Goal: Navigation & Orientation: Find specific page/section

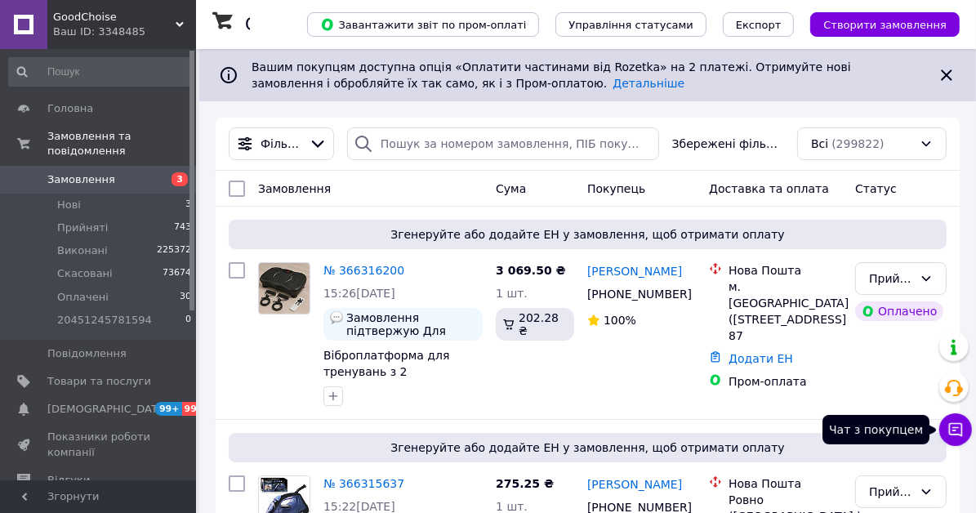
click at [954, 435] on icon at bounding box center [956, 430] width 14 height 14
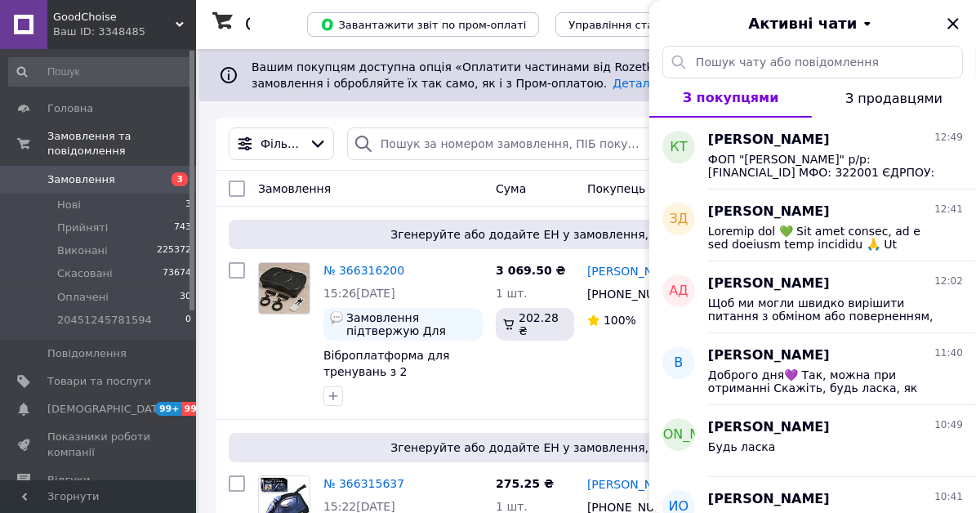
click at [109, 22] on span "GoodChoise" at bounding box center [114, 17] width 123 height 15
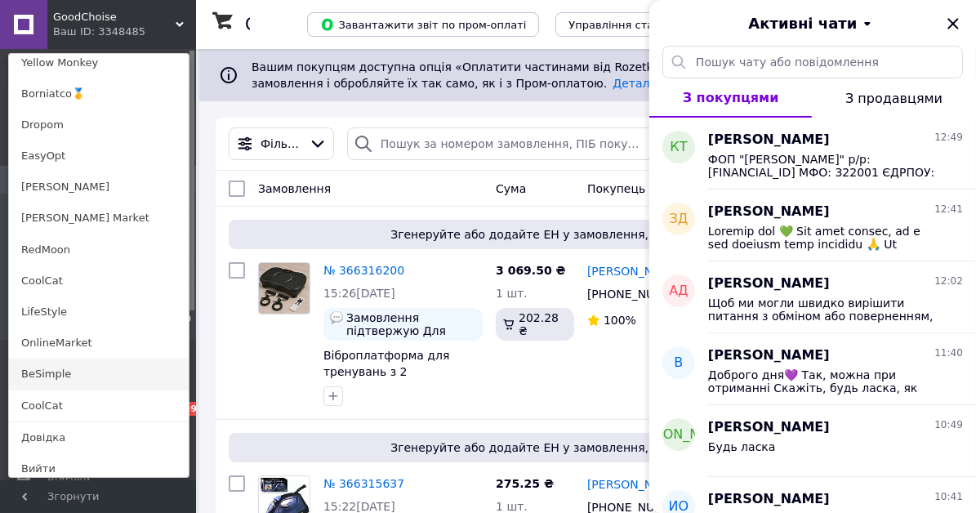
scroll to position [1247, 0]
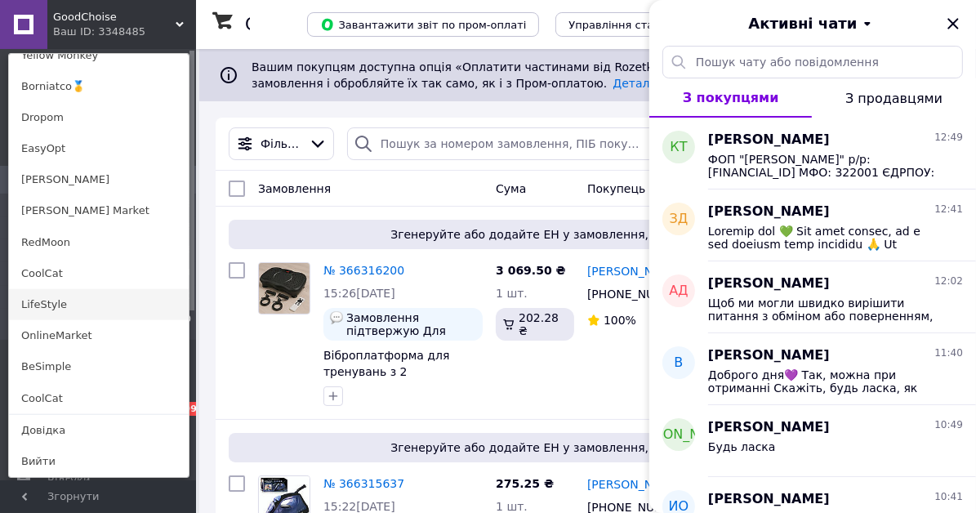
click at [63, 312] on link "LifeStyle" at bounding box center [99, 304] width 180 height 31
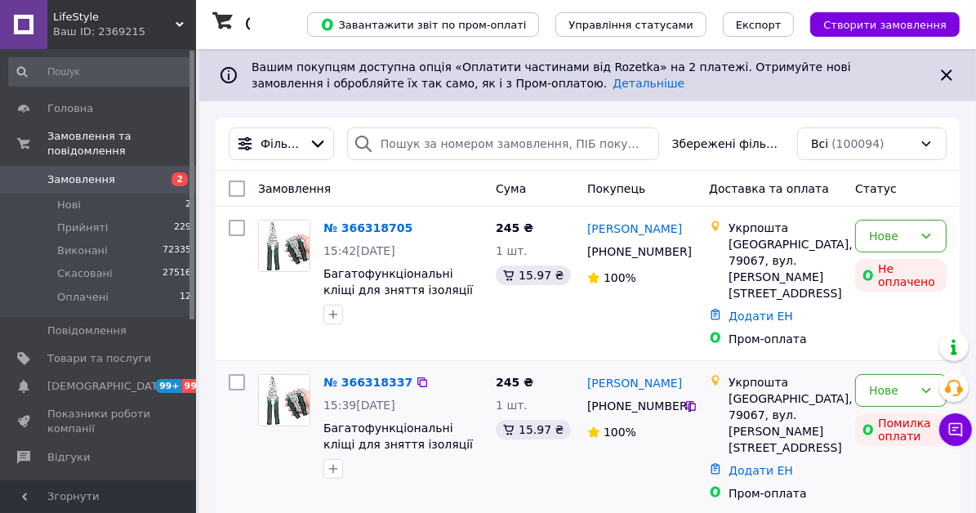
click at [961, 426] on icon at bounding box center [956, 430] width 16 height 16
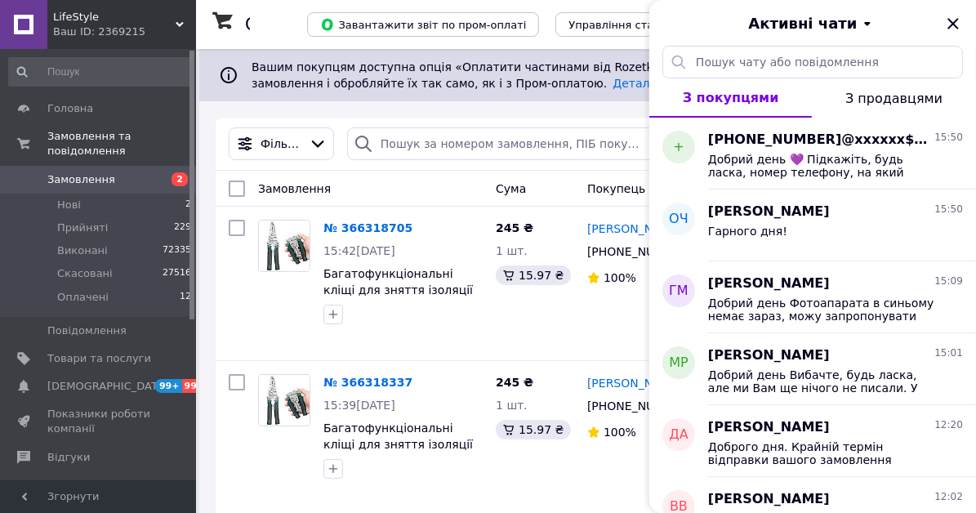
click at [65, 20] on span "LifeStyle" at bounding box center [114, 17] width 123 height 15
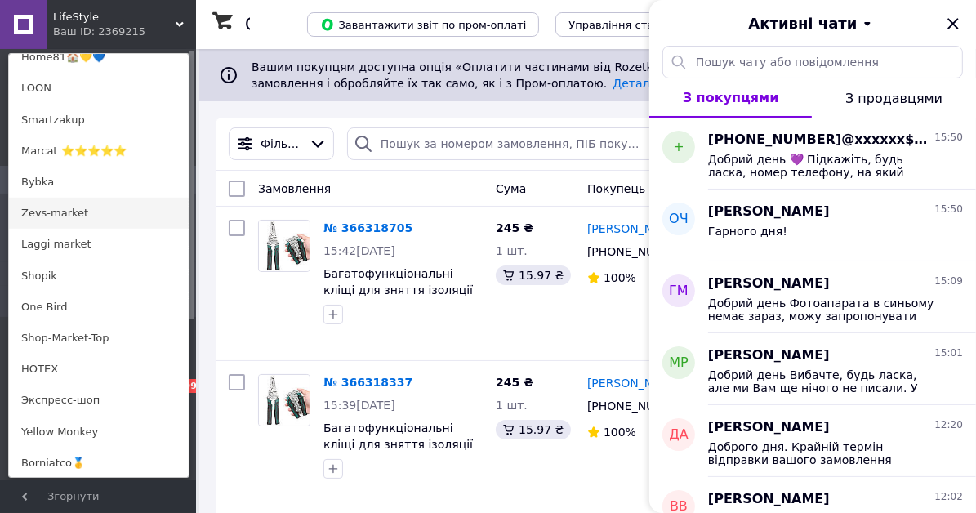
scroll to position [899, 0]
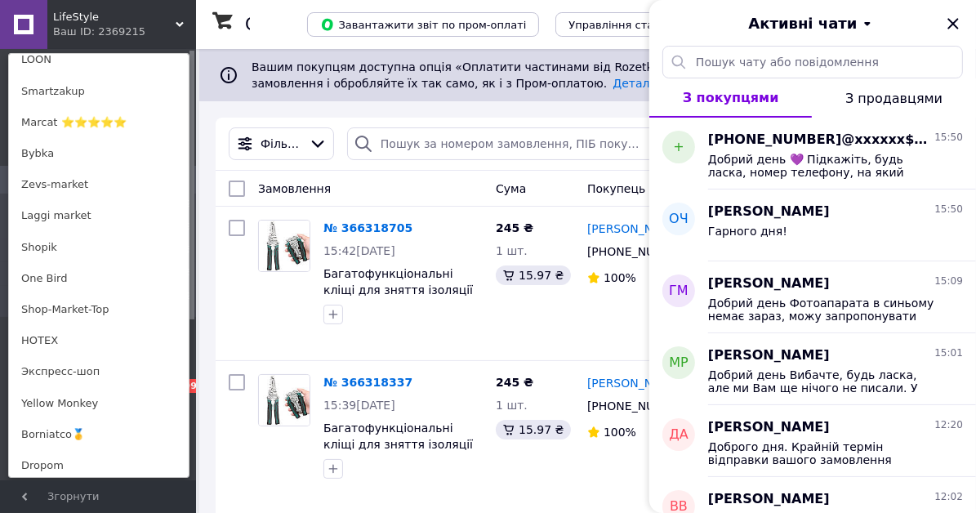
click at [68, 224] on link "Laggi market" at bounding box center [99, 215] width 180 height 31
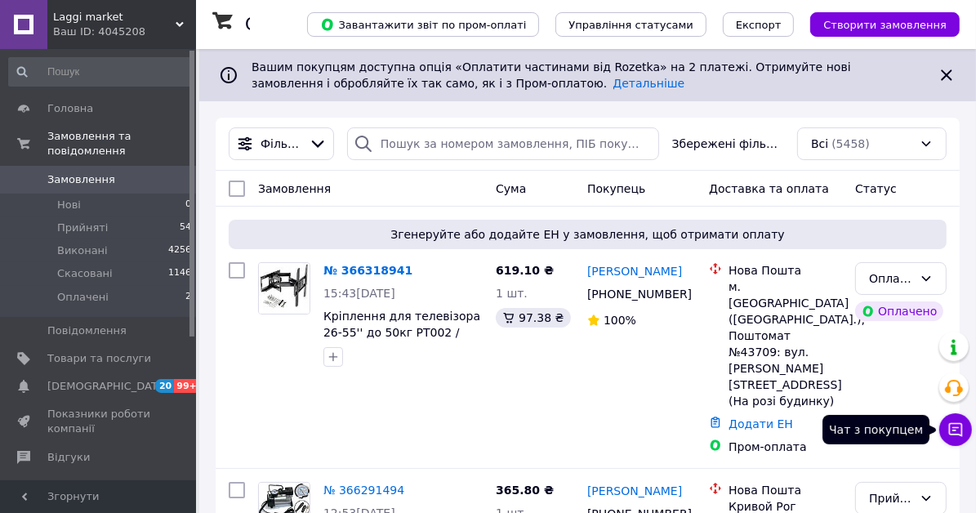
click at [953, 432] on icon at bounding box center [956, 430] width 16 height 16
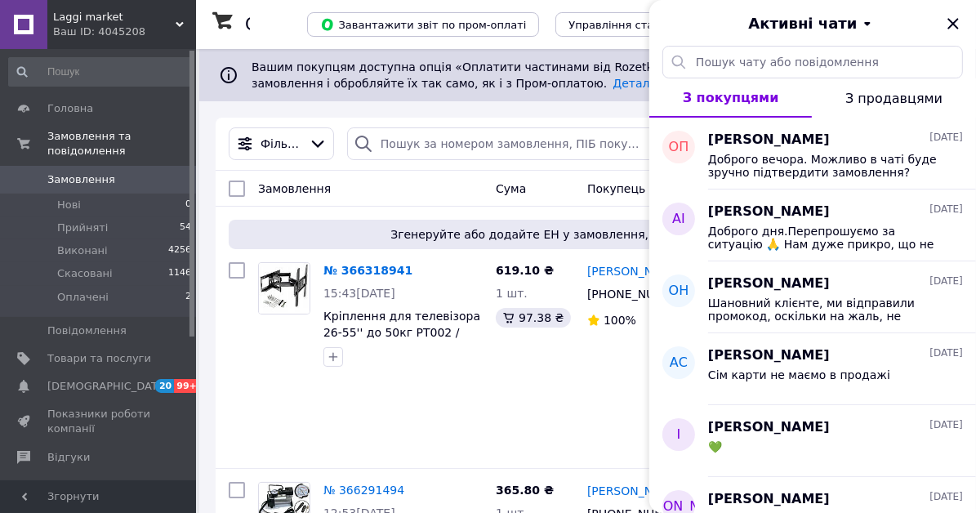
click at [83, 22] on span "Laggi market" at bounding box center [114, 17] width 123 height 15
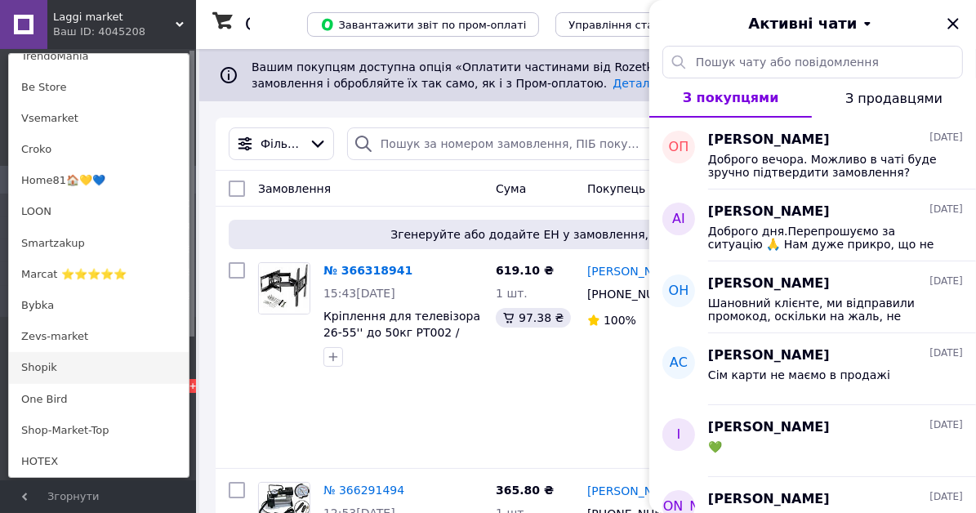
scroll to position [817, 0]
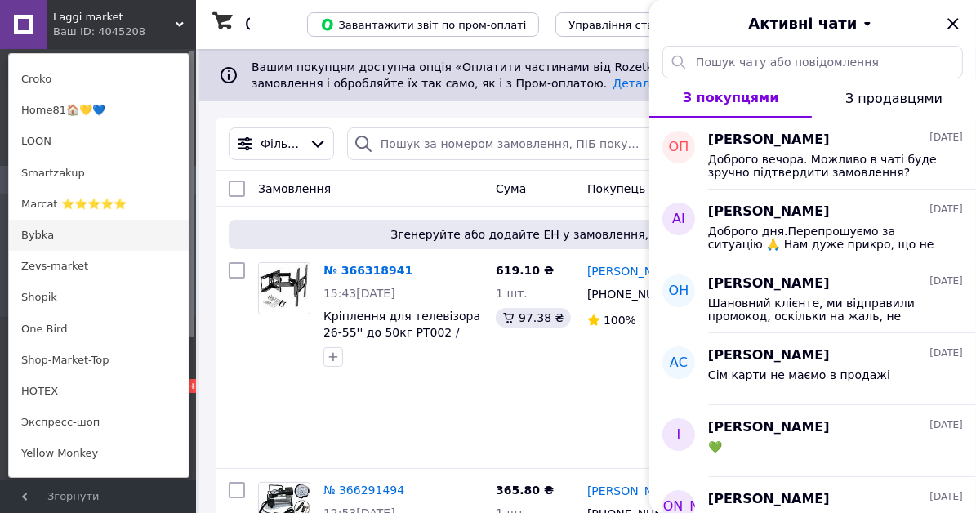
drag, startPoint x: 61, startPoint y: 248, endPoint x: 251, endPoint y: 249, distance: 189.5
click at [62, 248] on link "Bybka" at bounding box center [99, 235] width 180 height 31
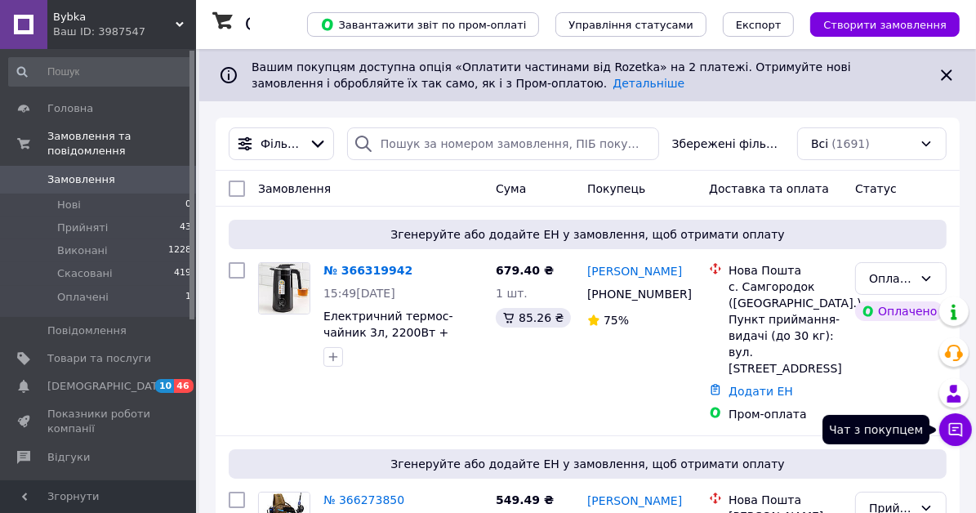
click at [948, 432] on icon at bounding box center [956, 430] width 16 height 16
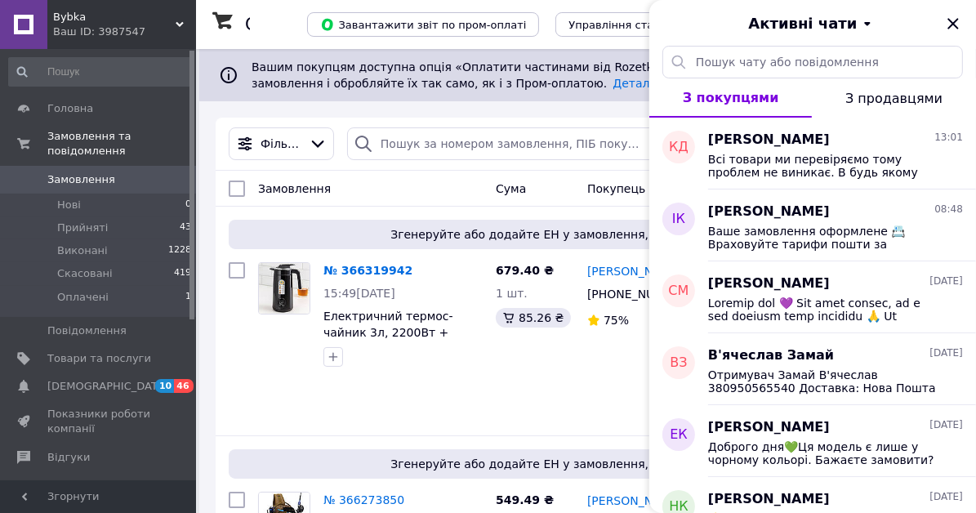
click at [62, 21] on span "Bybka" at bounding box center [114, 17] width 123 height 15
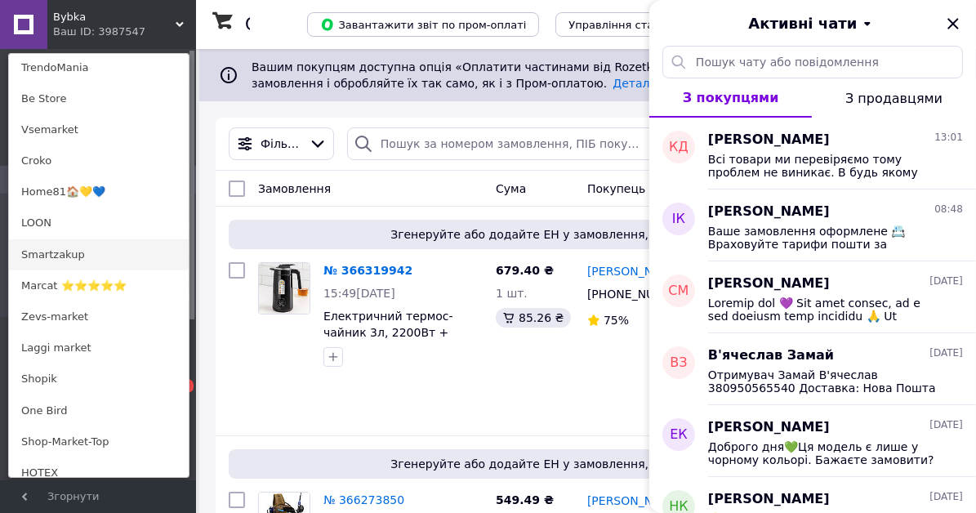
scroll to position [899, 0]
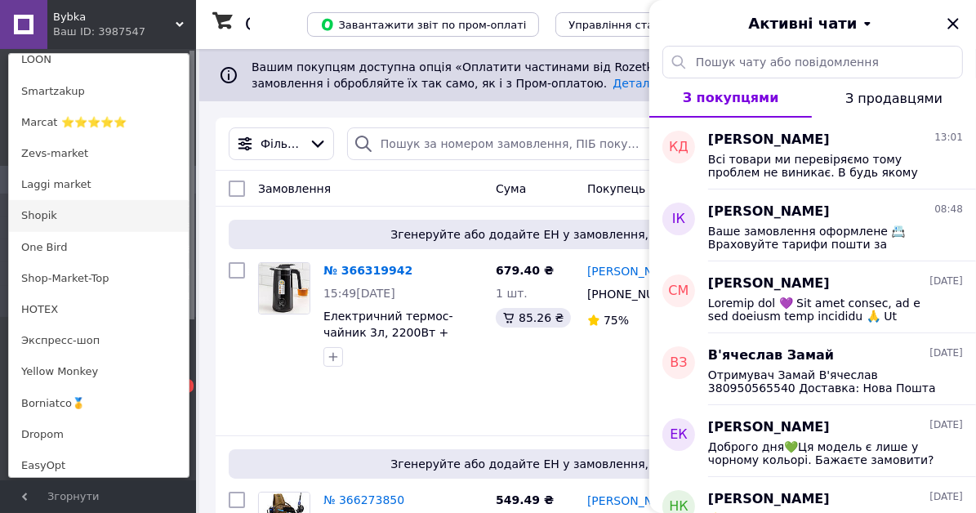
click at [74, 218] on link "Shopik" at bounding box center [99, 215] width 180 height 31
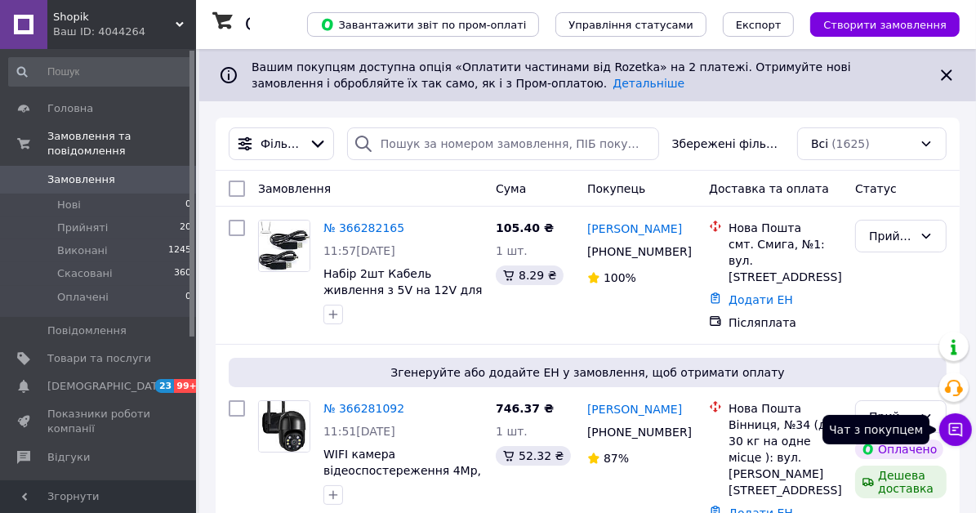
click at [957, 440] on button "Чат з покупцем" at bounding box center [955, 429] width 33 height 33
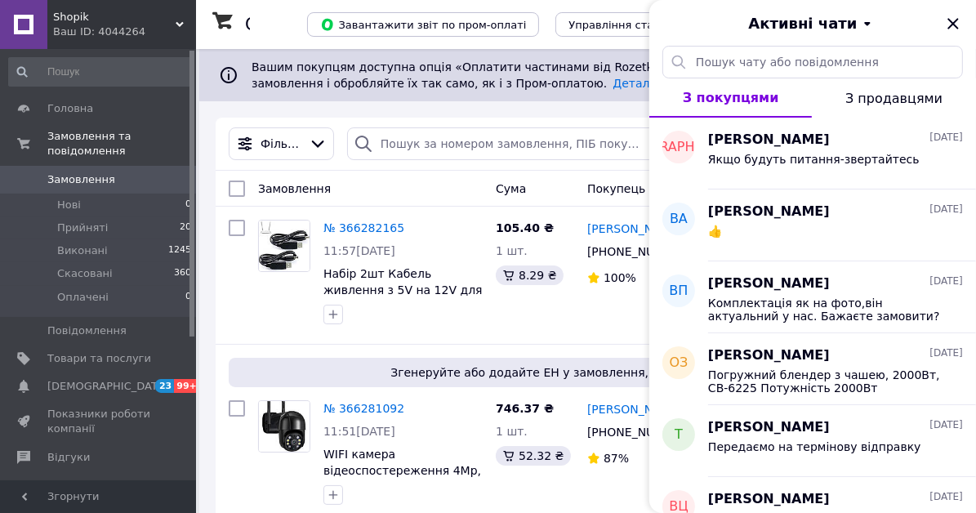
click at [104, 18] on span "Shopik" at bounding box center [114, 17] width 123 height 15
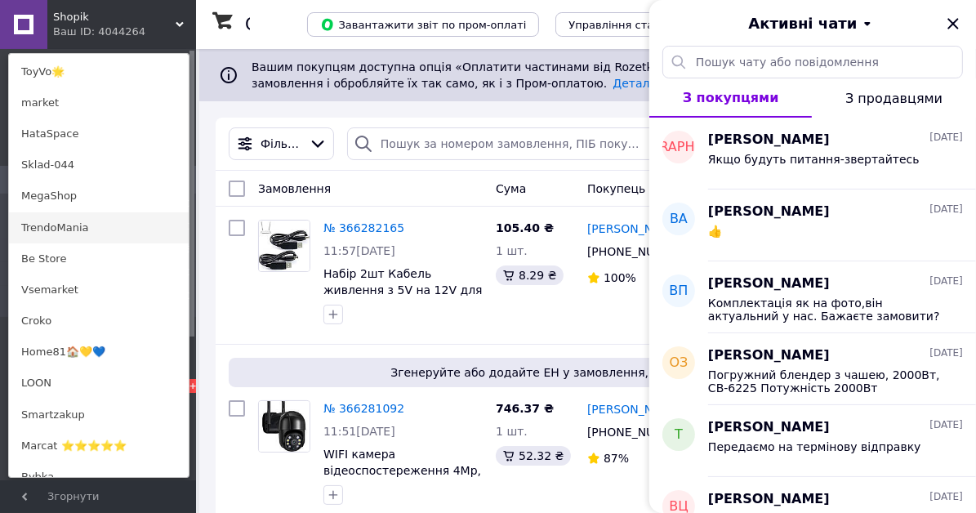
scroll to position [654, 0]
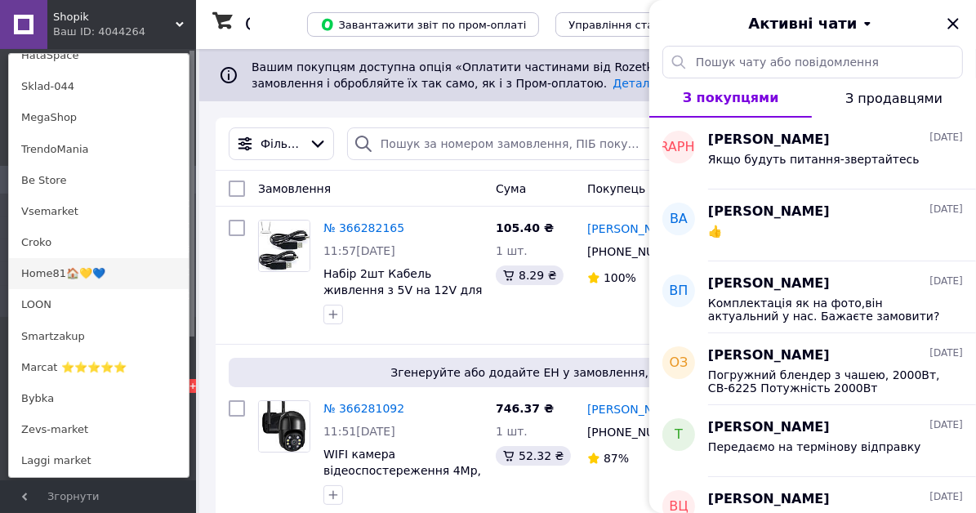
click at [78, 280] on link "Home81🏠💛💙" at bounding box center [99, 273] width 180 height 31
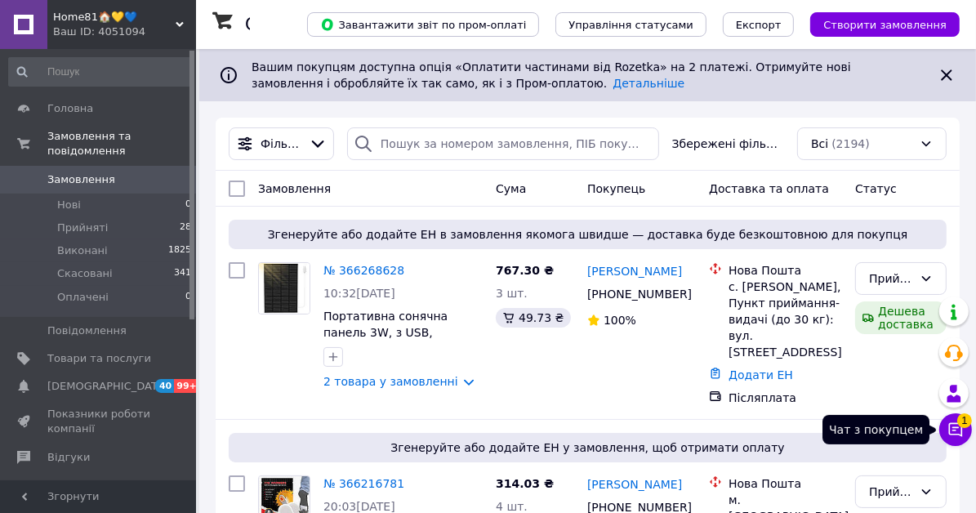
click at [961, 431] on icon at bounding box center [956, 430] width 16 height 16
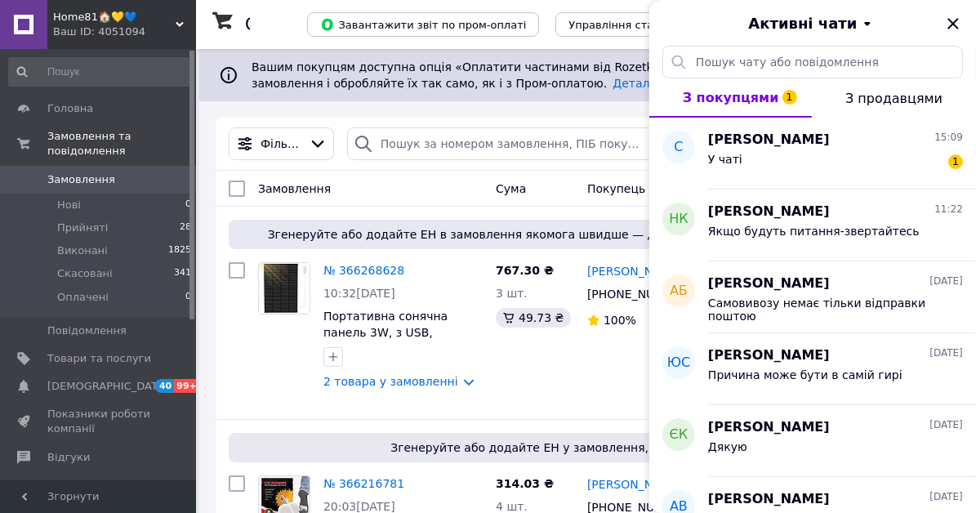
click at [83, 27] on div "Ваш ID: 4051094" at bounding box center [124, 32] width 143 height 15
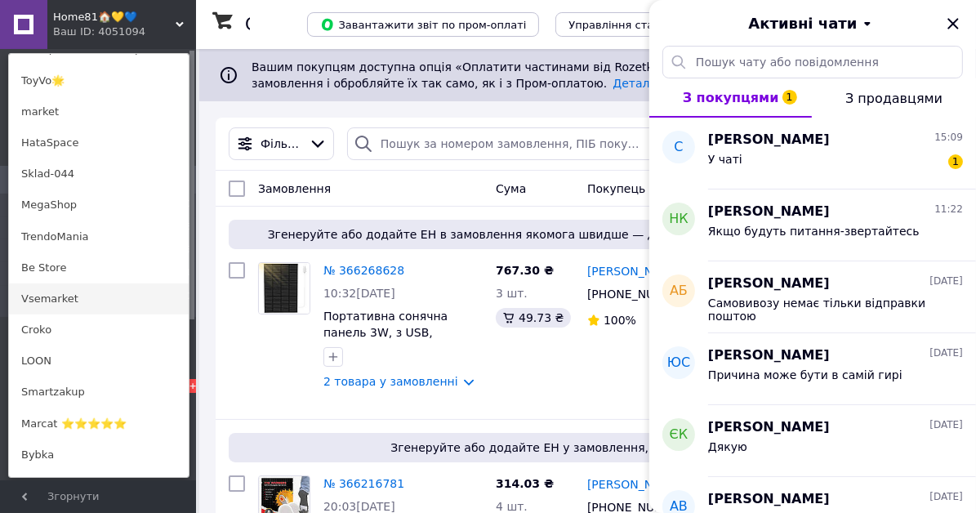
scroll to position [654, 0]
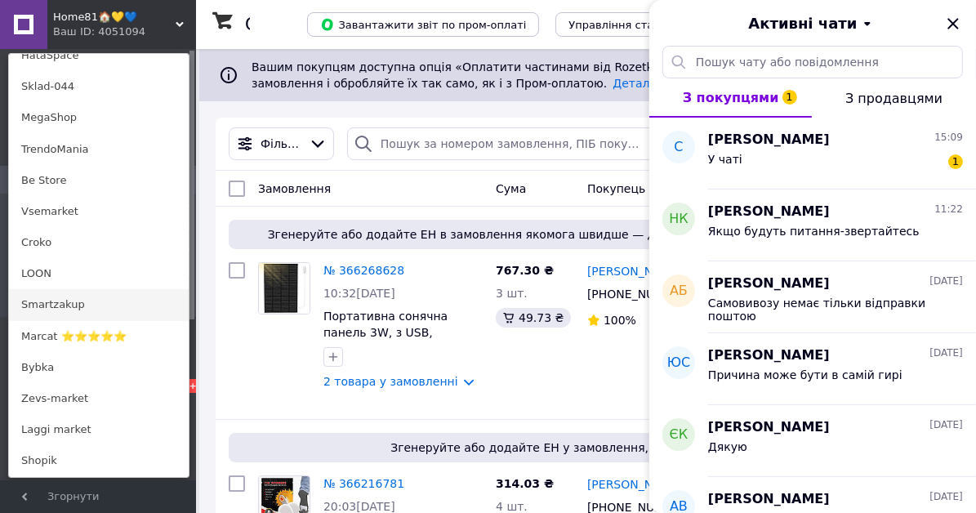
click at [47, 306] on link "Smartzakup" at bounding box center [99, 304] width 180 height 31
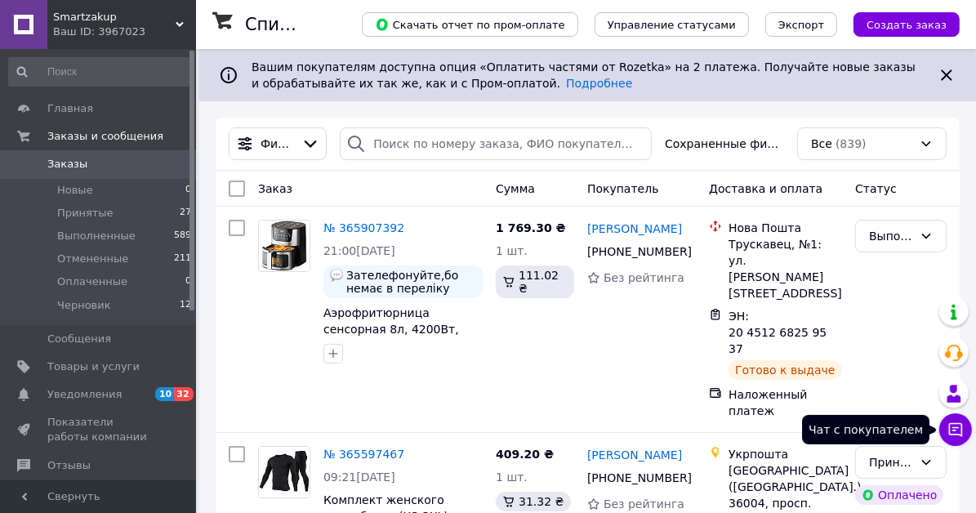
click at [950, 432] on icon at bounding box center [956, 430] width 14 height 14
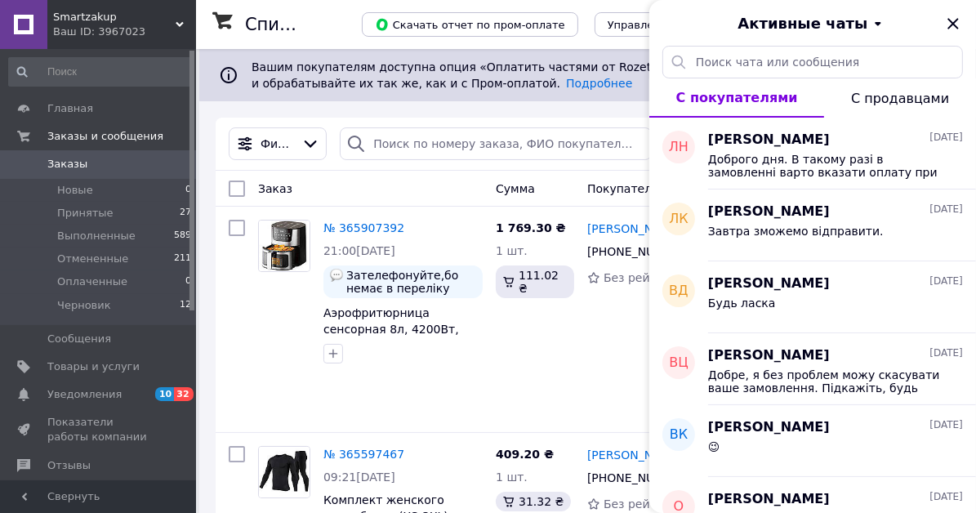
click at [69, 32] on div "Ваш ID: 3967023" at bounding box center [124, 32] width 143 height 15
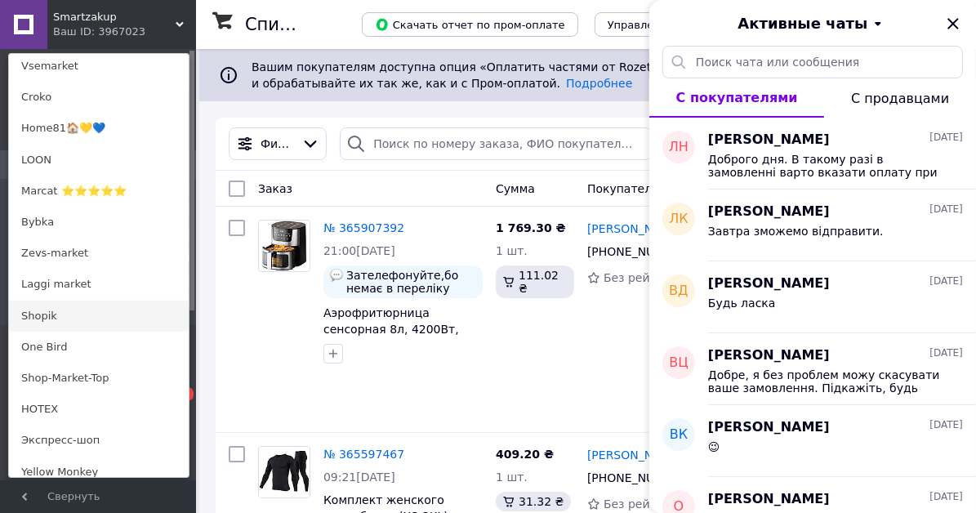
scroll to position [817, 0]
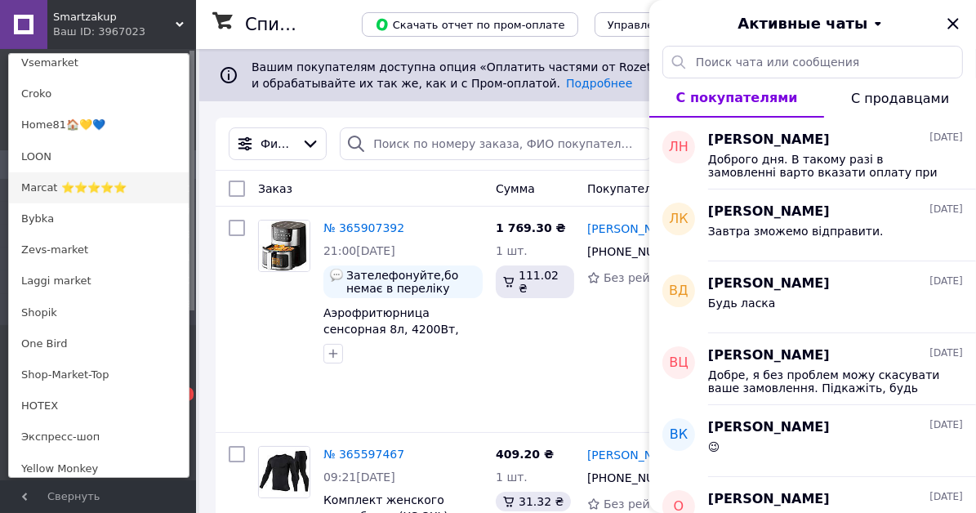
click at [57, 172] on link "Marcat ⭐⭐⭐⭐⭐" at bounding box center [99, 187] width 180 height 31
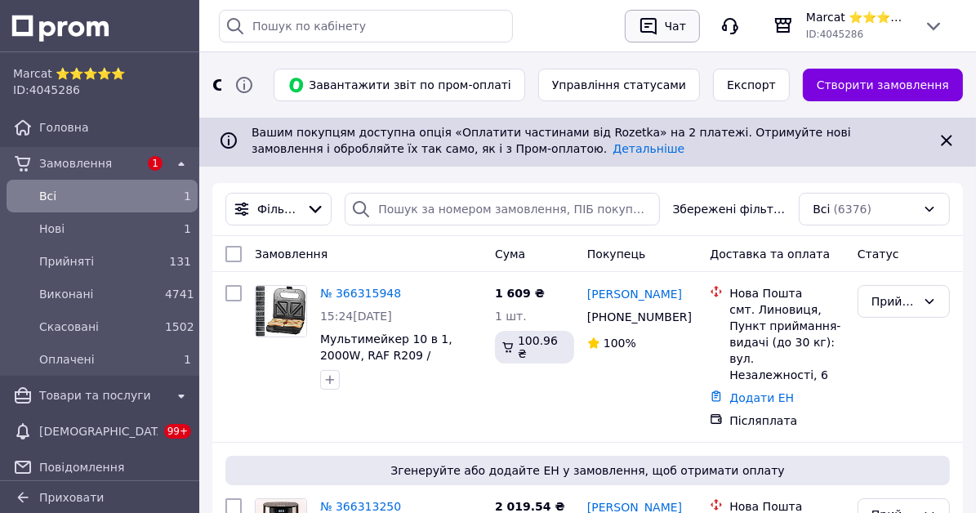
click at [662, 24] on div "button" at bounding box center [649, 26] width 26 height 26
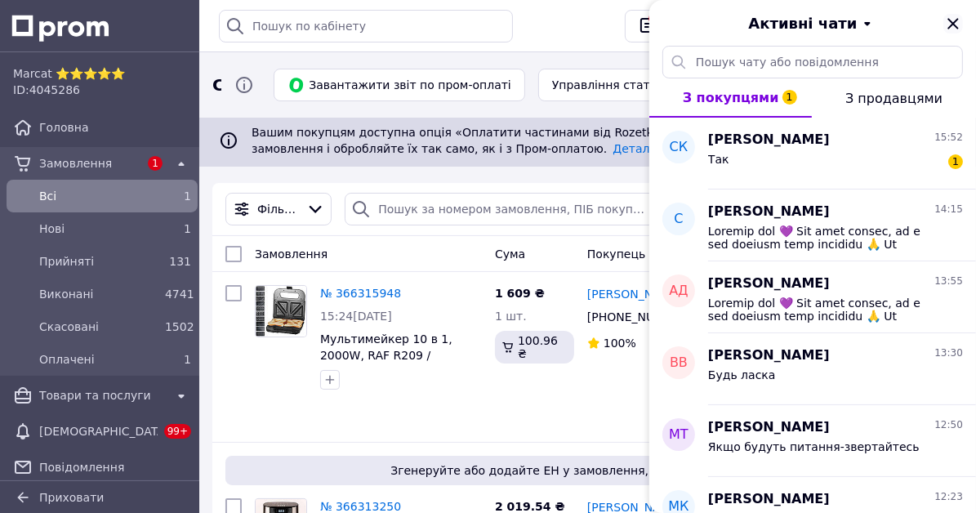
click at [954, 27] on icon "Закрити" at bounding box center [954, 24] width 20 height 20
